Goal: Information Seeking & Learning: Learn about a topic

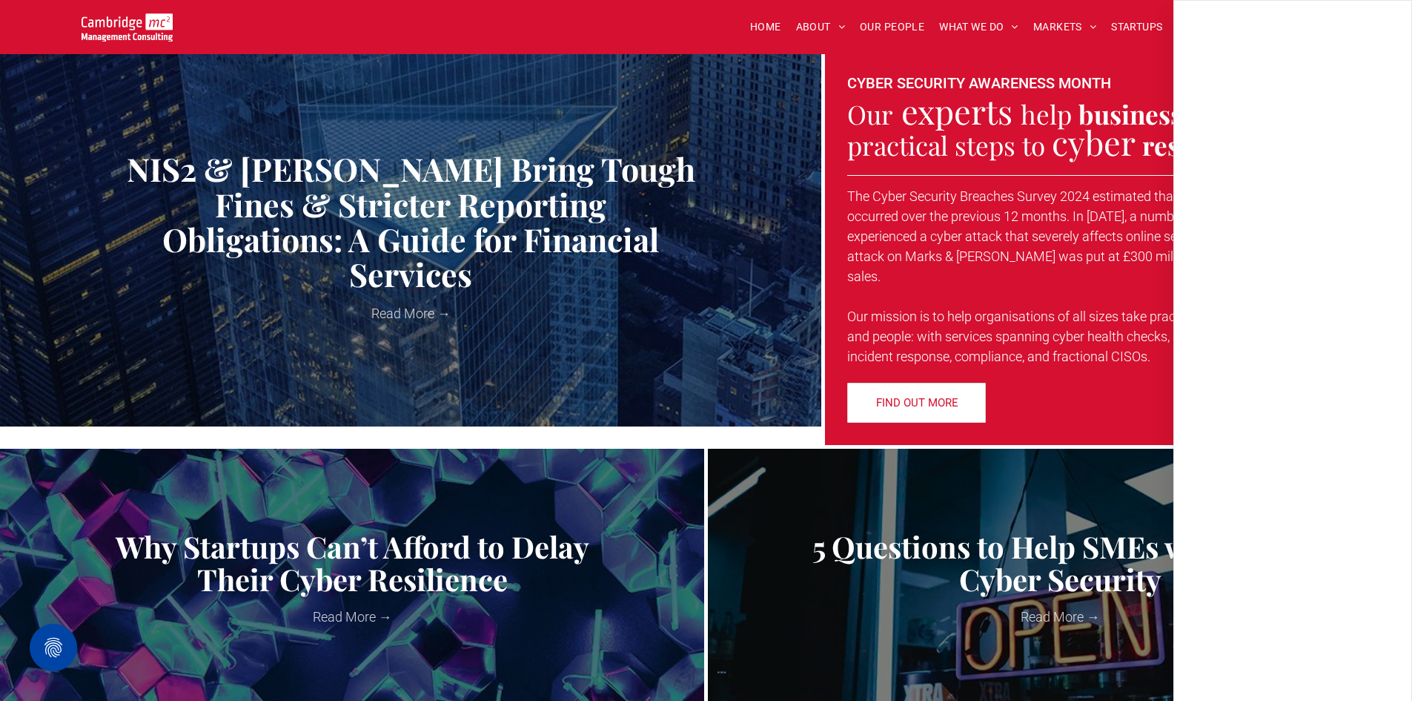
scroll to position [371, 0]
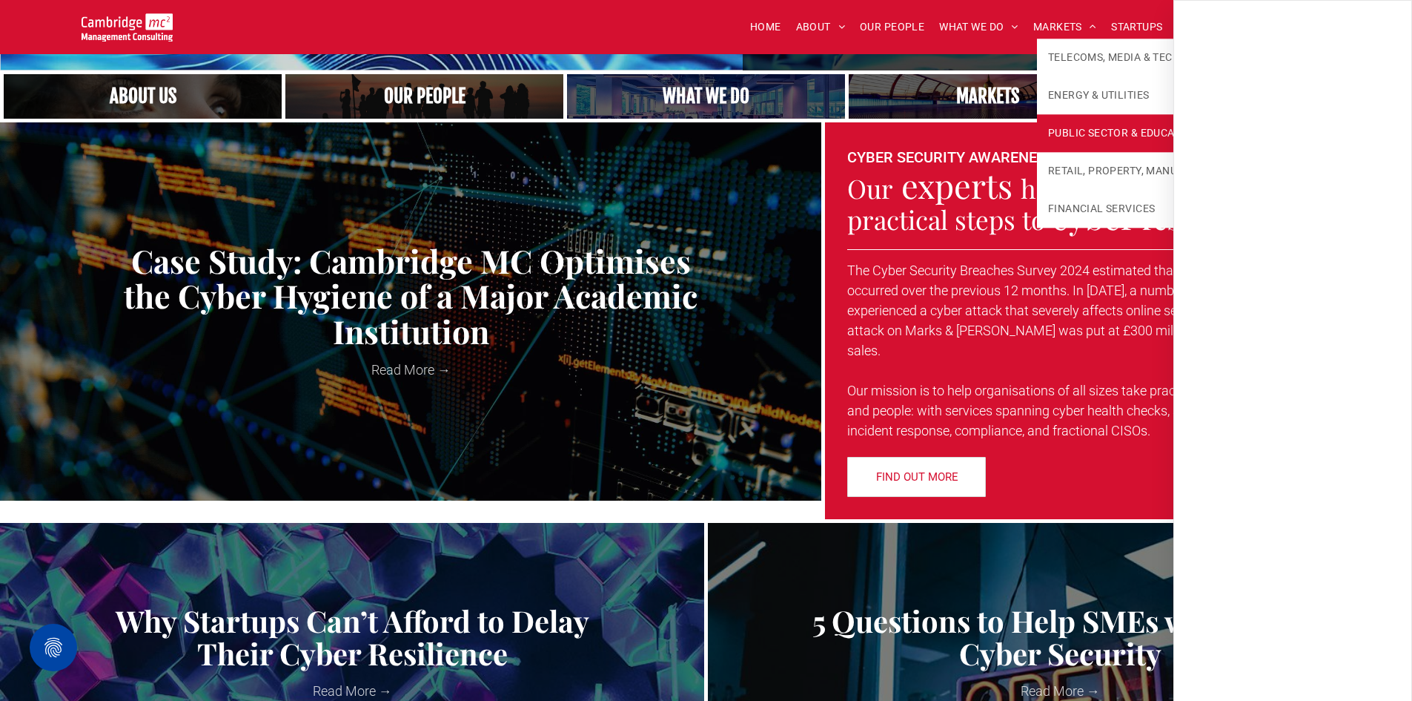
click at [1037, 133] on link "PUBLIC SECTOR & EDUCATION" at bounding box center [1153, 133] width 232 height 38
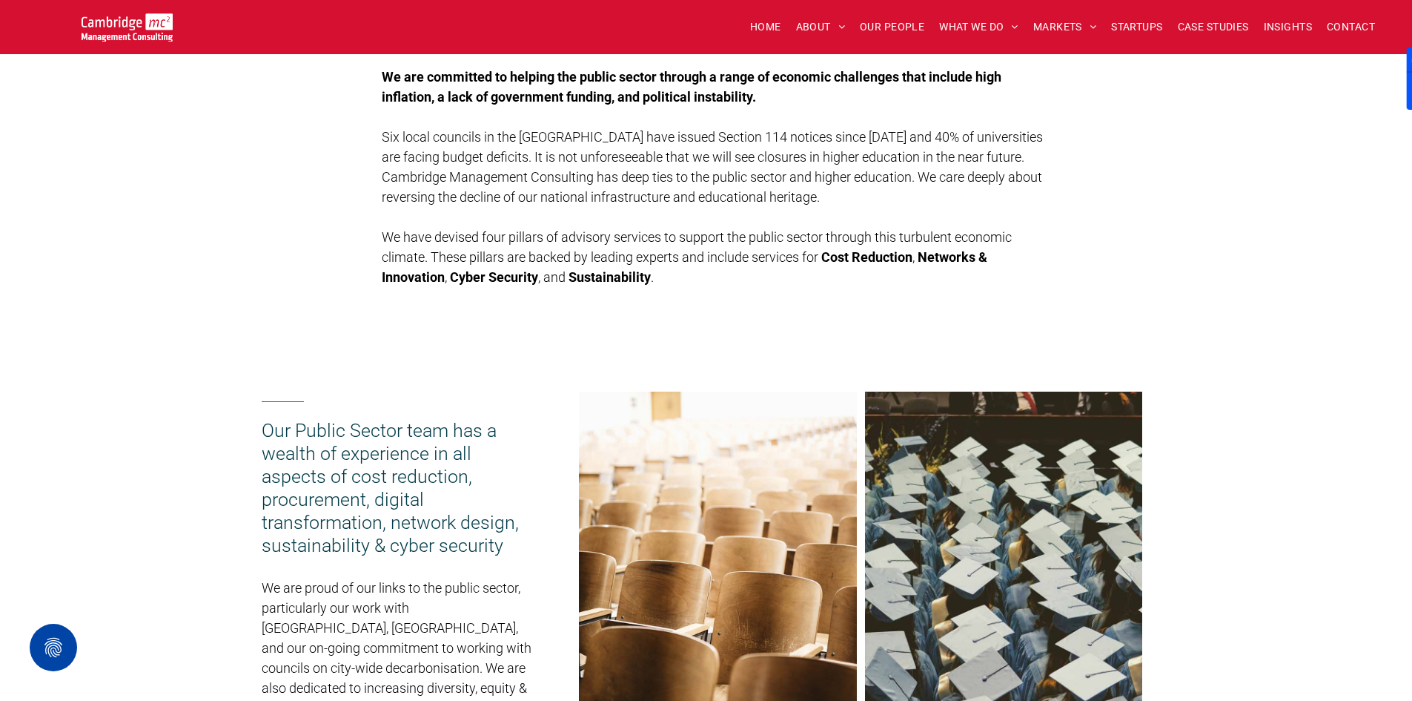
scroll to position [741, 0]
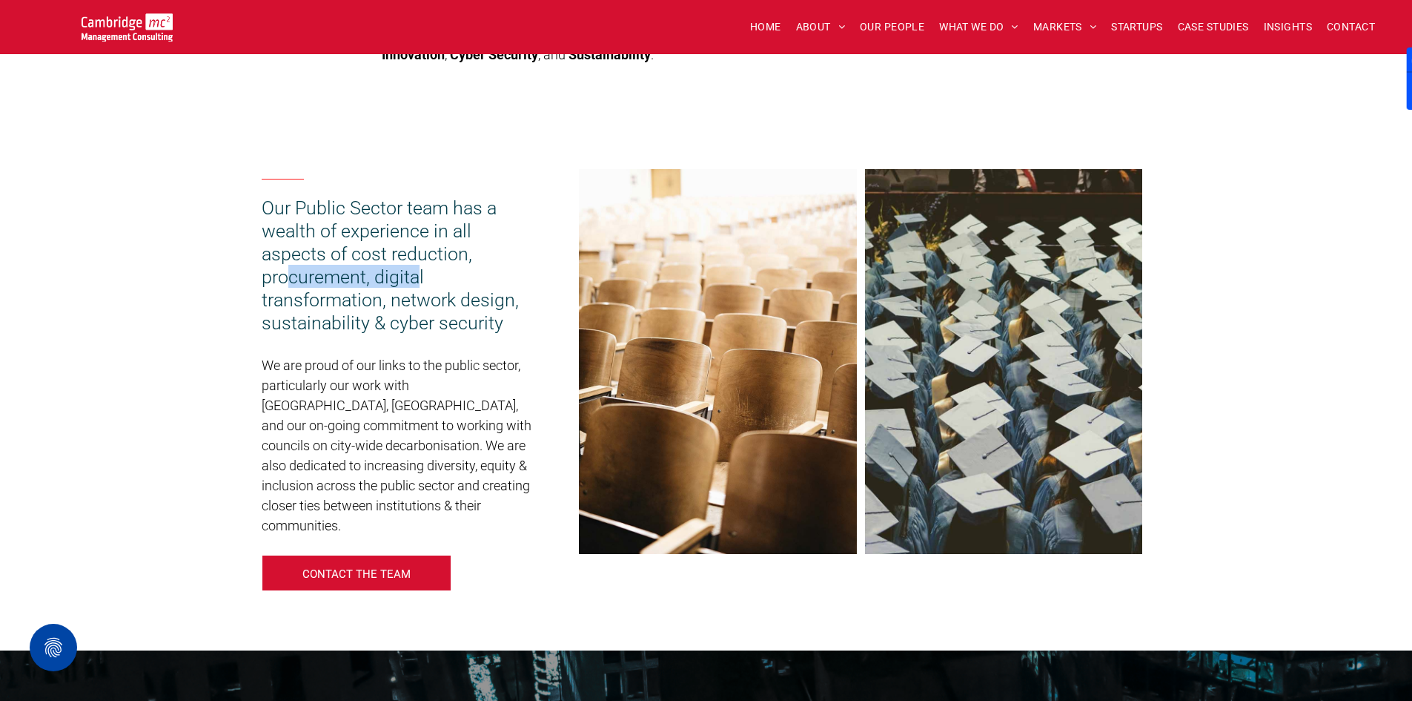
drag, startPoint x: 286, startPoint y: 266, endPoint x: 422, endPoint y: 286, distance: 137.1
click at [421, 286] on span "Our Public Sector team has a wealth of experience in all aspects of cost reduct…" at bounding box center [390, 265] width 257 height 136
click at [422, 288] on span "Our Public Sector team has a wealth of experience in all aspects of cost reduct…" at bounding box center [390, 265] width 257 height 136
